Goal: Information Seeking & Learning: Learn about a topic

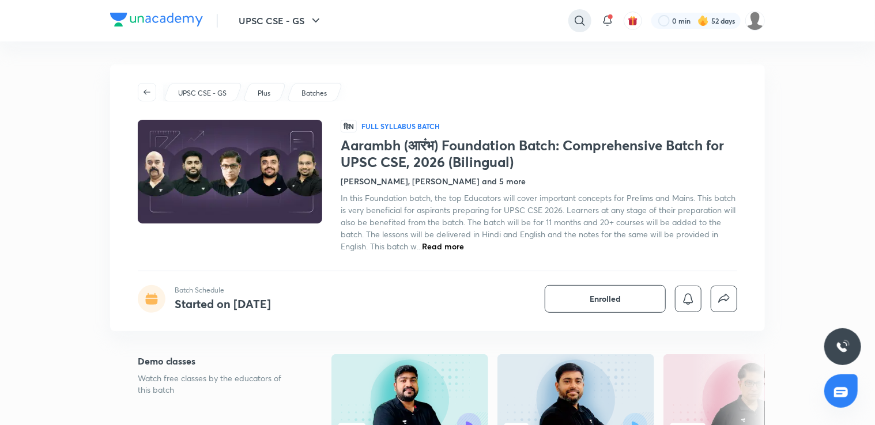
click at [582, 20] on icon at bounding box center [580, 21] width 10 height 10
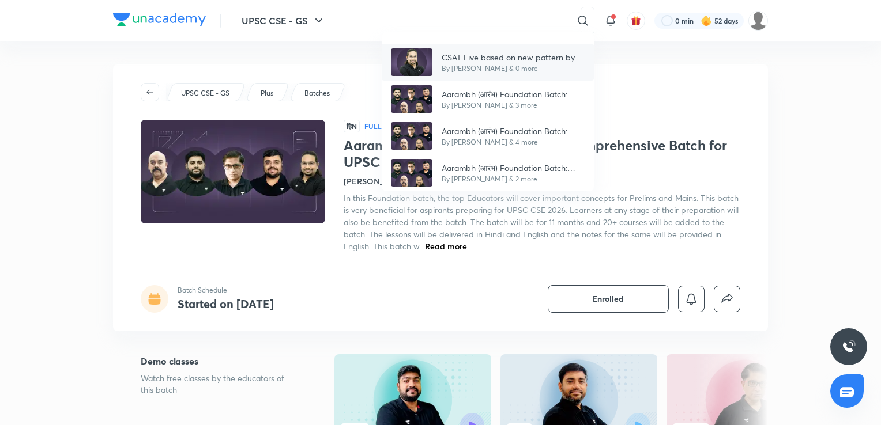
click at [541, 57] on p "CSAT Live based on new pattern by [PERSON_NAME]" at bounding box center [512, 57] width 143 height 12
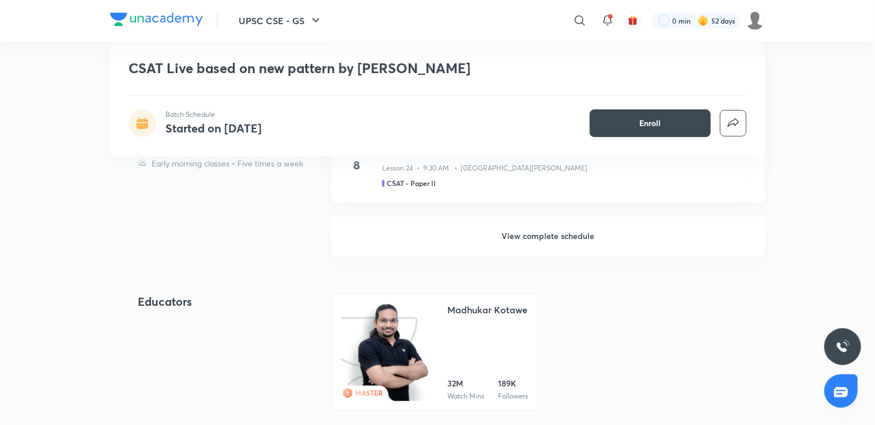
scroll to position [957, 0]
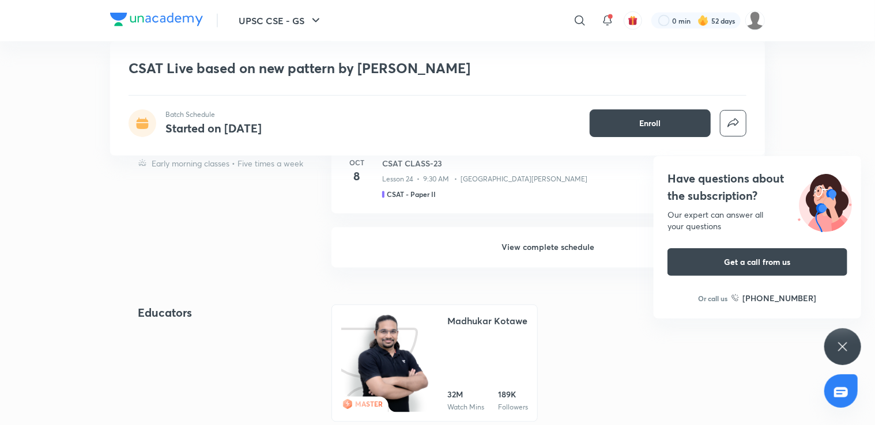
click at [844, 345] on icon at bounding box center [842, 346] width 9 height 9
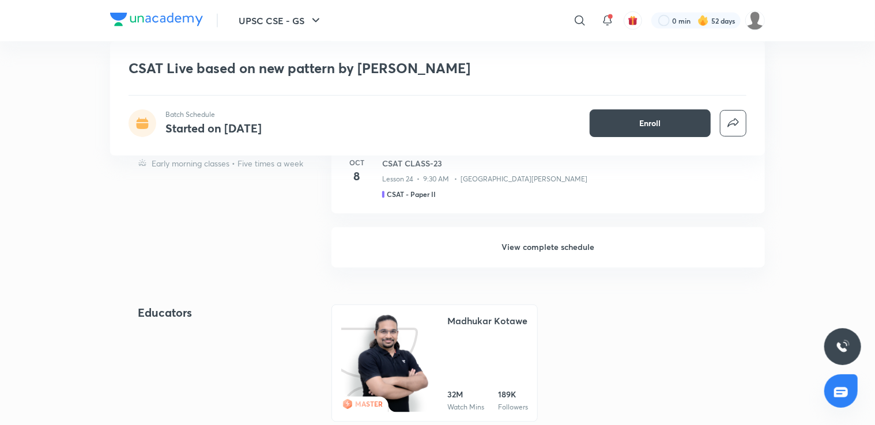
click at [599, 251] on h6 "View complete schedule" at bounding box center [547, 248] width 433 height 40
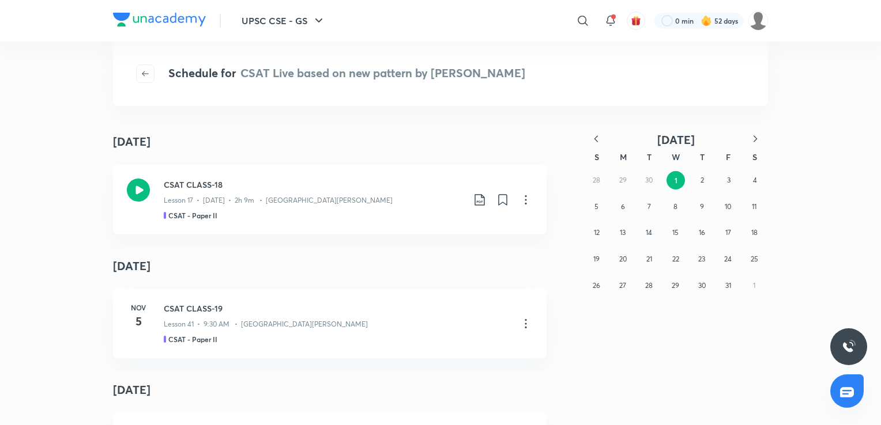
click at [595, 135] on icon "button" at bounding box center [596, 139] width 12 height 12
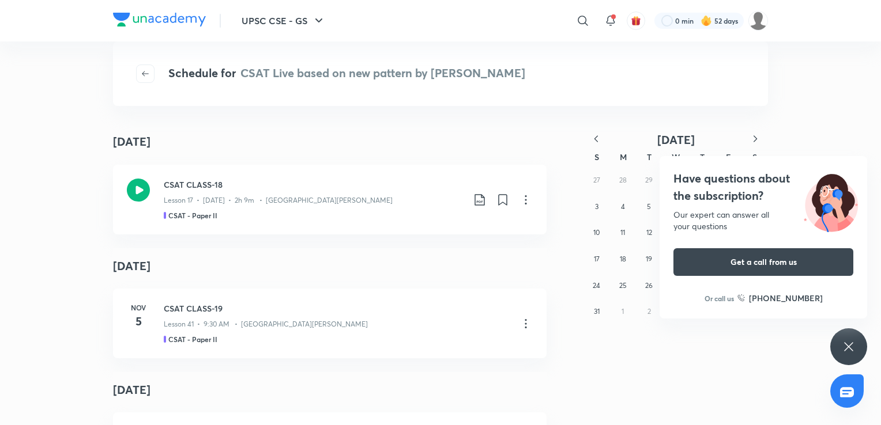
click at [751, 138] on icon "button" at bounding box center [755, 139] width 12 height 12
click at [847, 343] on icon at bounding box center [848, 347] width 14 height 14
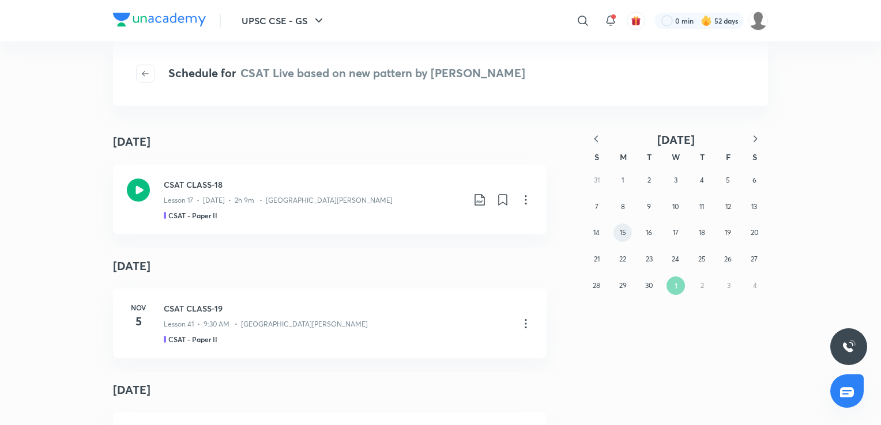
click at [629, 226] on button "15" at bounding box center [622, 233] width 18 height 18
click at [652, 232] on abbr "16" at bounding box center [649, 232] width 6 height 9
click at [380, 192] on div "Lesson 7 • [DATE] • 2h 30m • [GEOGRAPHIC_DATA][PERSON_NAME]" at bounding box center [314, 198] width 300 height 15
